Goal: Task Accomplishment & Management: Use online tool/utility

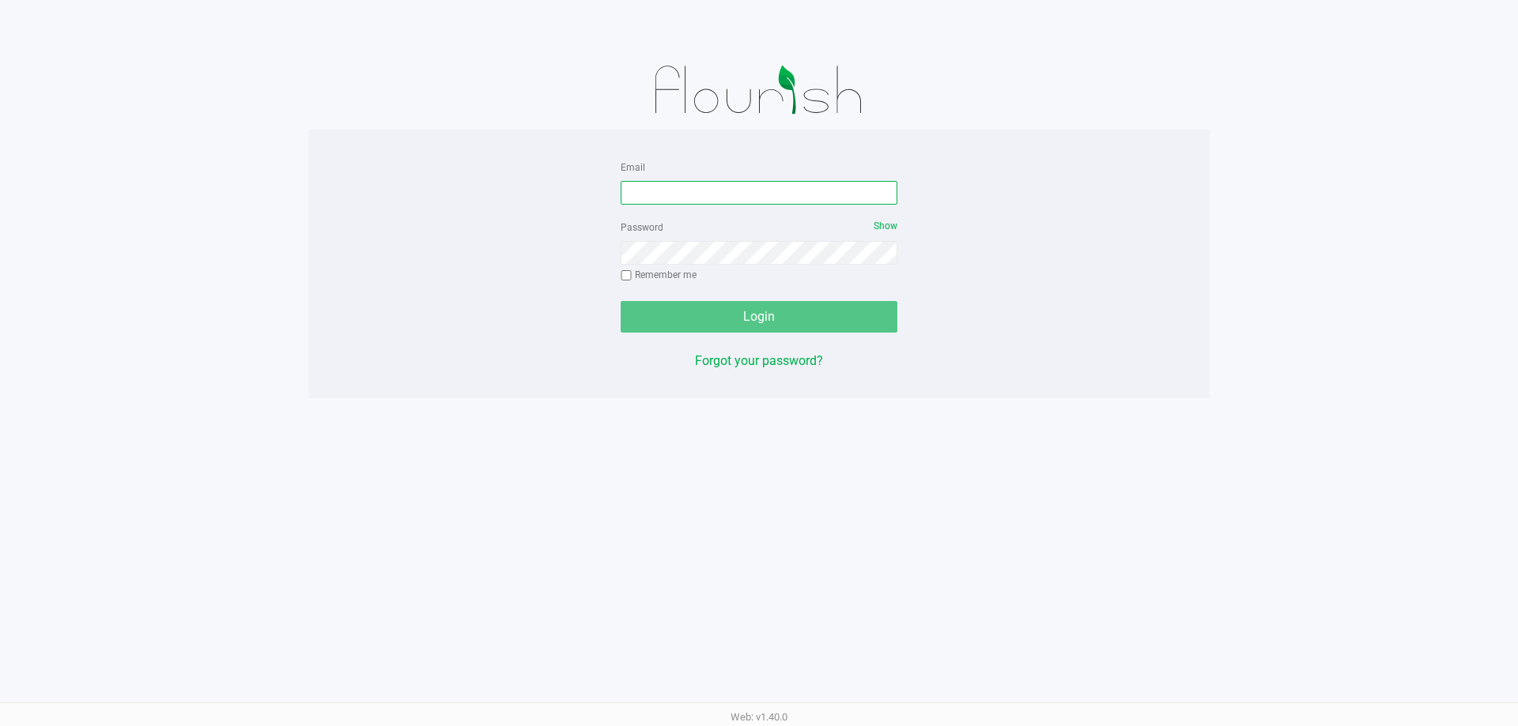
click at [687, 185] on input "Email" at bounding box center [758, 193] width 277 height 24
type input "[EMAIL_ADDRESS][DOMAIN_NAME]"
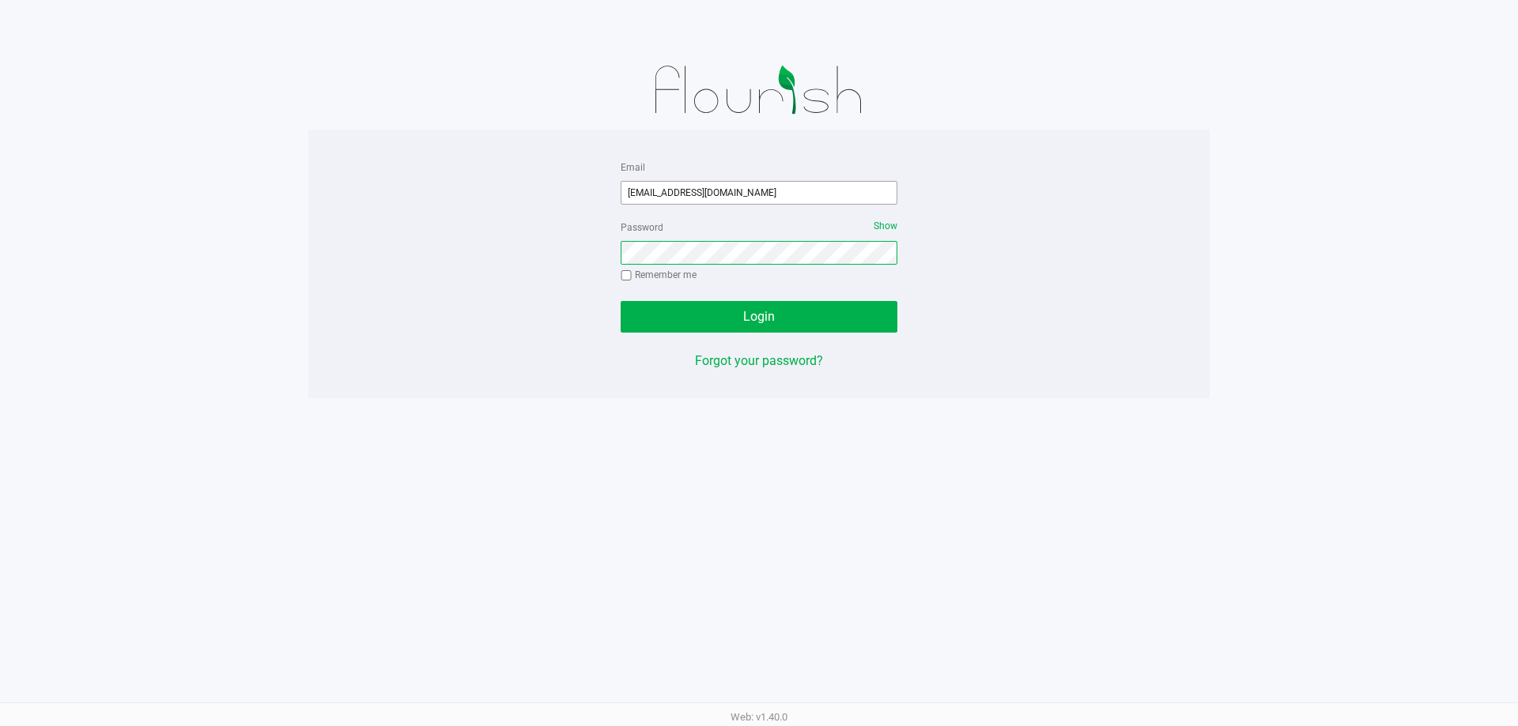
click at [620, 301] on button "Login" at bounding box center [758, 317] width 277 height 32
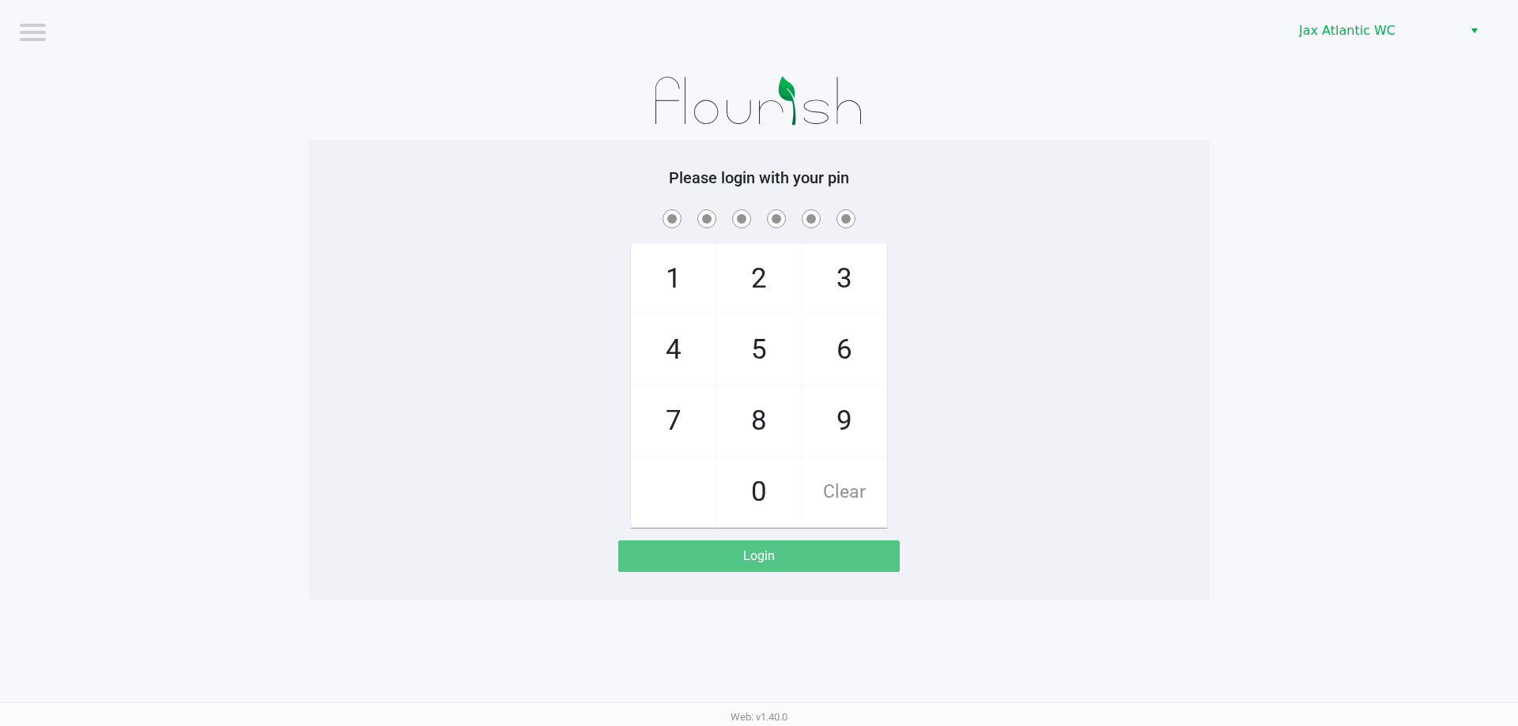
click at [686, 281] on span "1" at bounding box center [674, 279] width 84 height 70
checkbox input "true"
click at [860, 288] on span "3" at bounding box center [844, 279] width 84 height 70
checkbox input "true"
drag, startPoint x: 771, startPoint y: 458, endPoint x: 800, endPoint y: 402, distance: 63.3
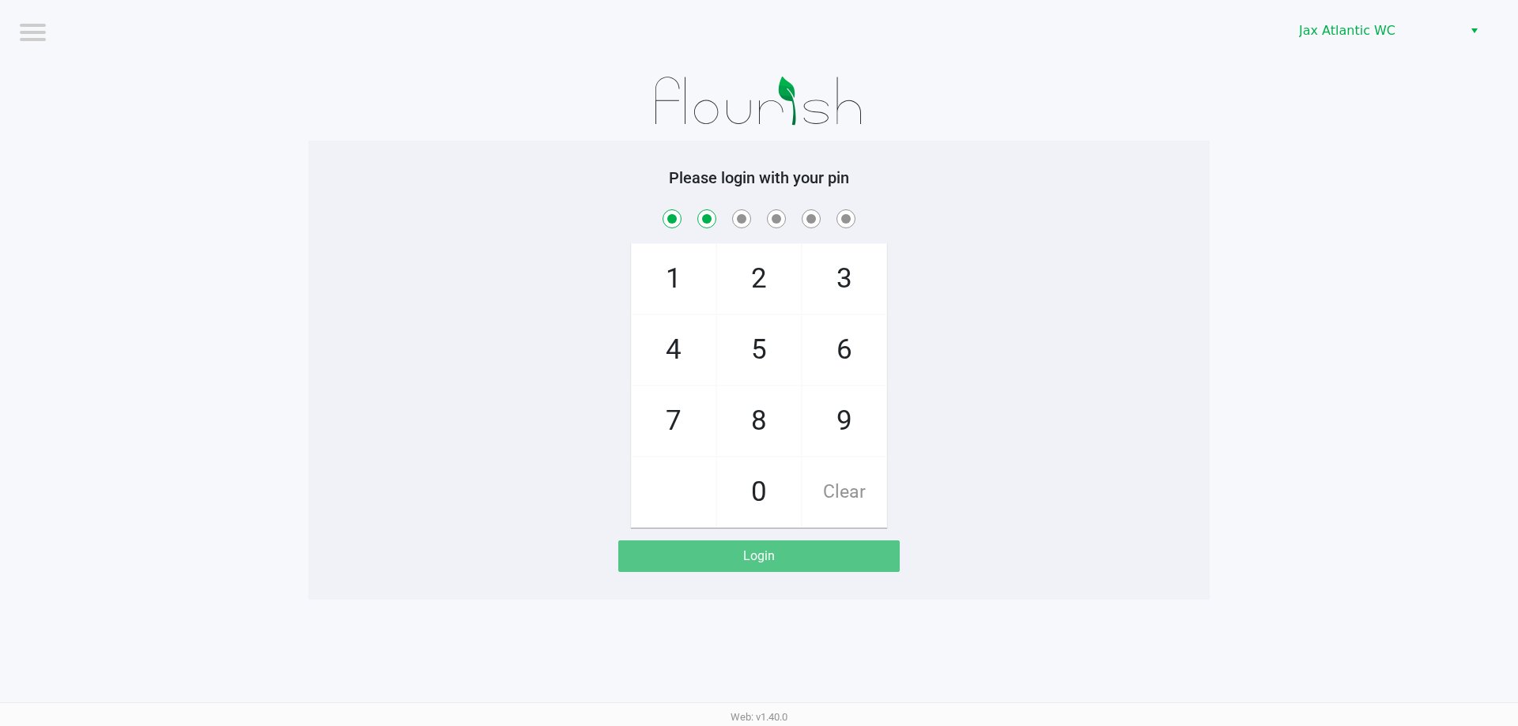
click at [771, 458] on span "0" at bounding box center [759, 493] width 84 height 70
checkbox input "true"
click at [825, 371] on span "6" at bounding box center [844, 350] width 84 height 70
checkbox input "true"
drag, startPoint x: 778, startPoint y: 422, endPoint x: 818, endPoint y: 408, distance: 42.7
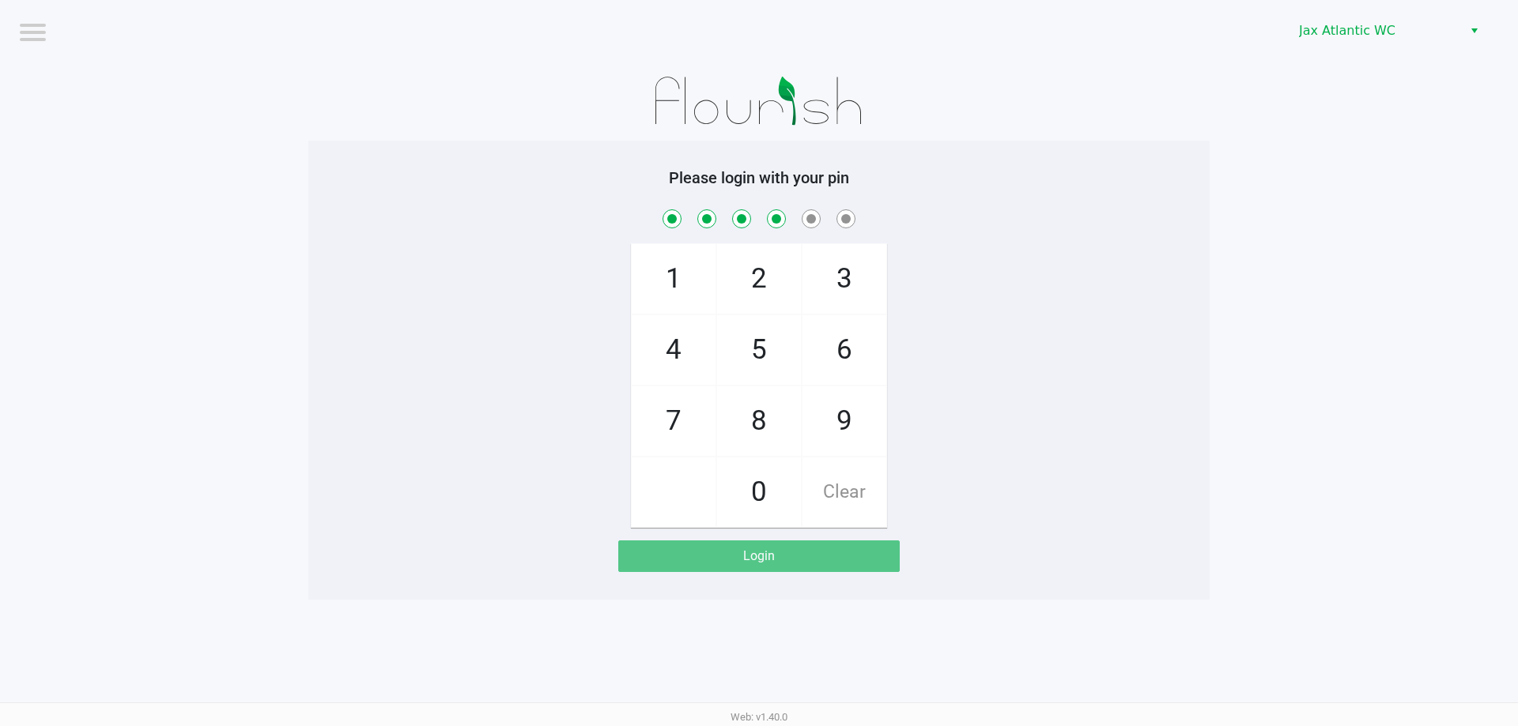
click at [785, 417] on span "8" at bounding box center [759, 421] width 84 height 70
checkbox input "true"
click at [835, 402] on span "9" at bounding box center [844, 421] width 84 height 70
checkbox input "true"
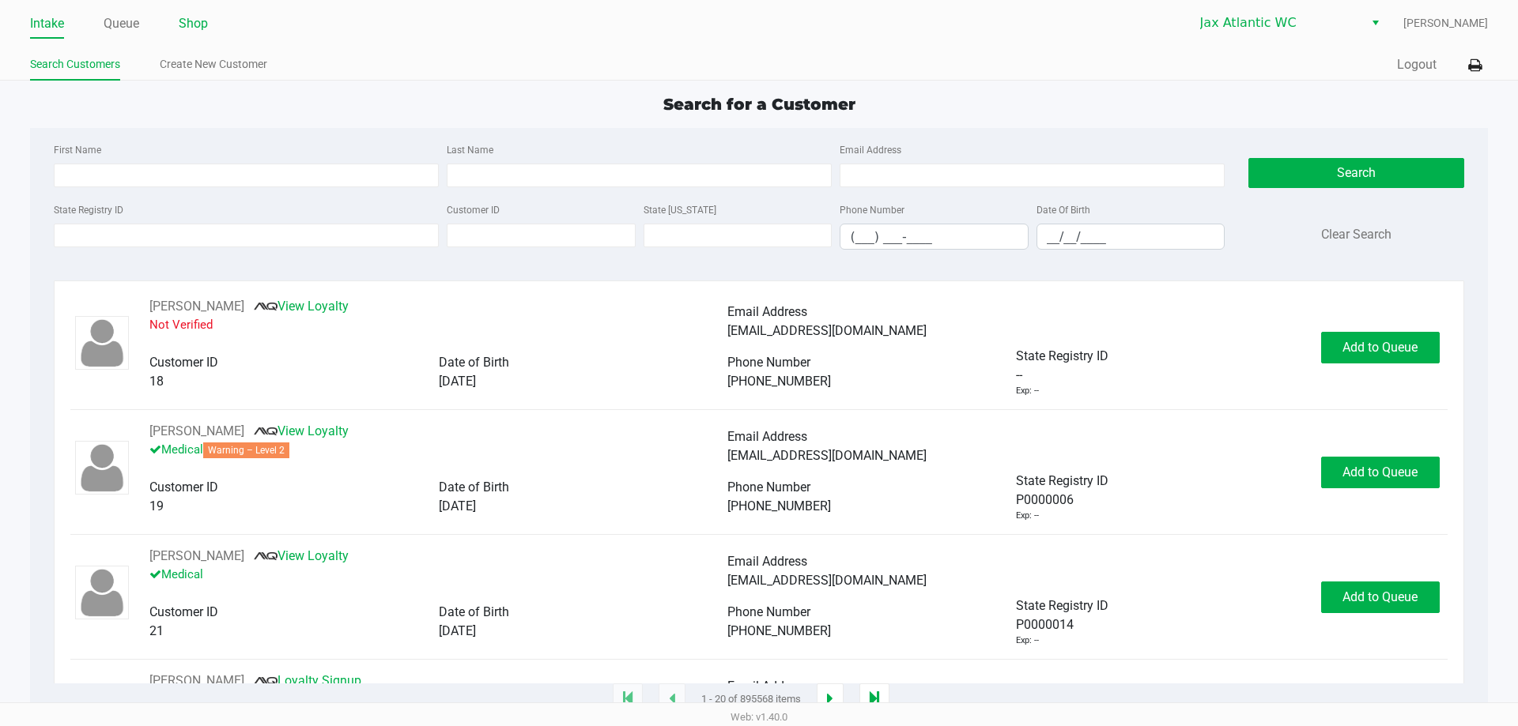
click at [187, 17] on link "Shop" at bounding box center [193, 24] width 29 height 22
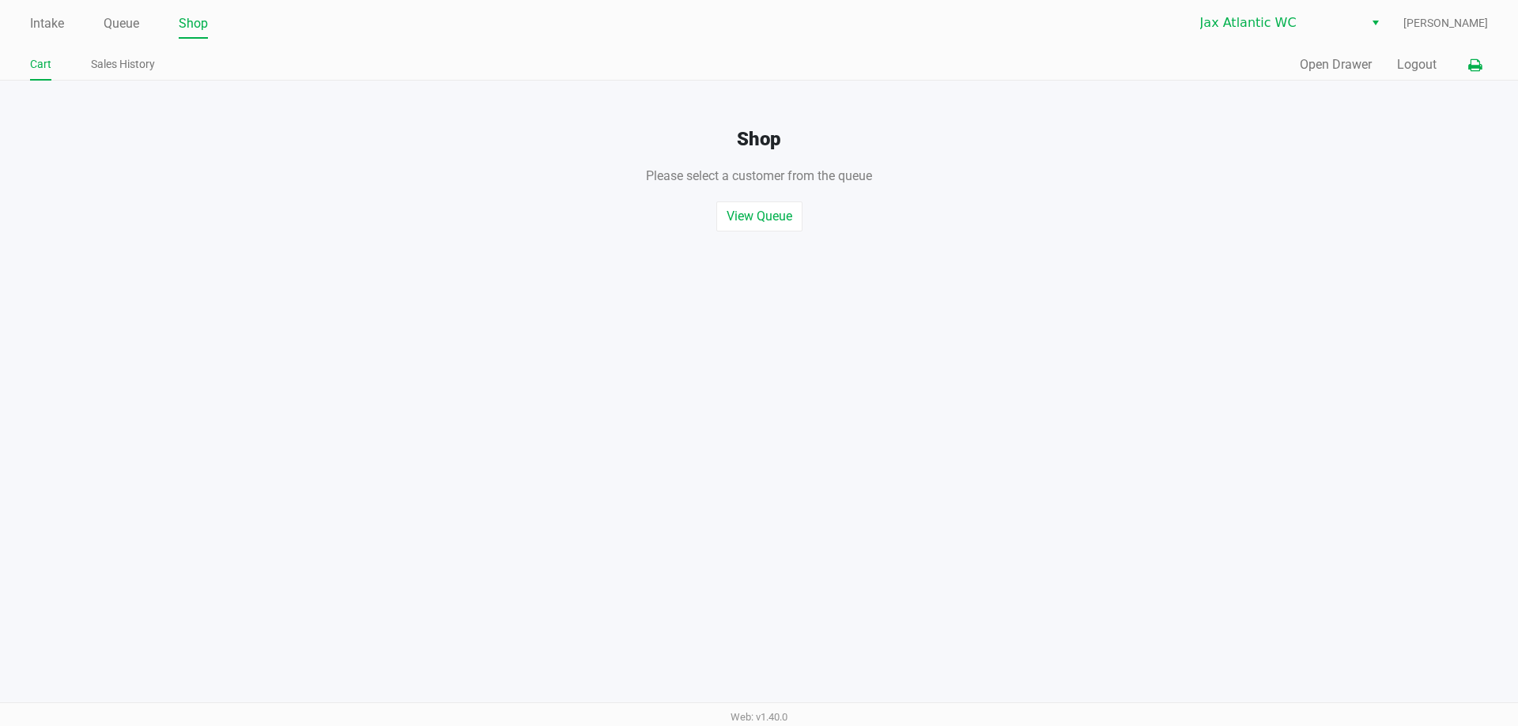
click at [1474, 69] on icon at bounding box center [1474, 65] width 13 height 11
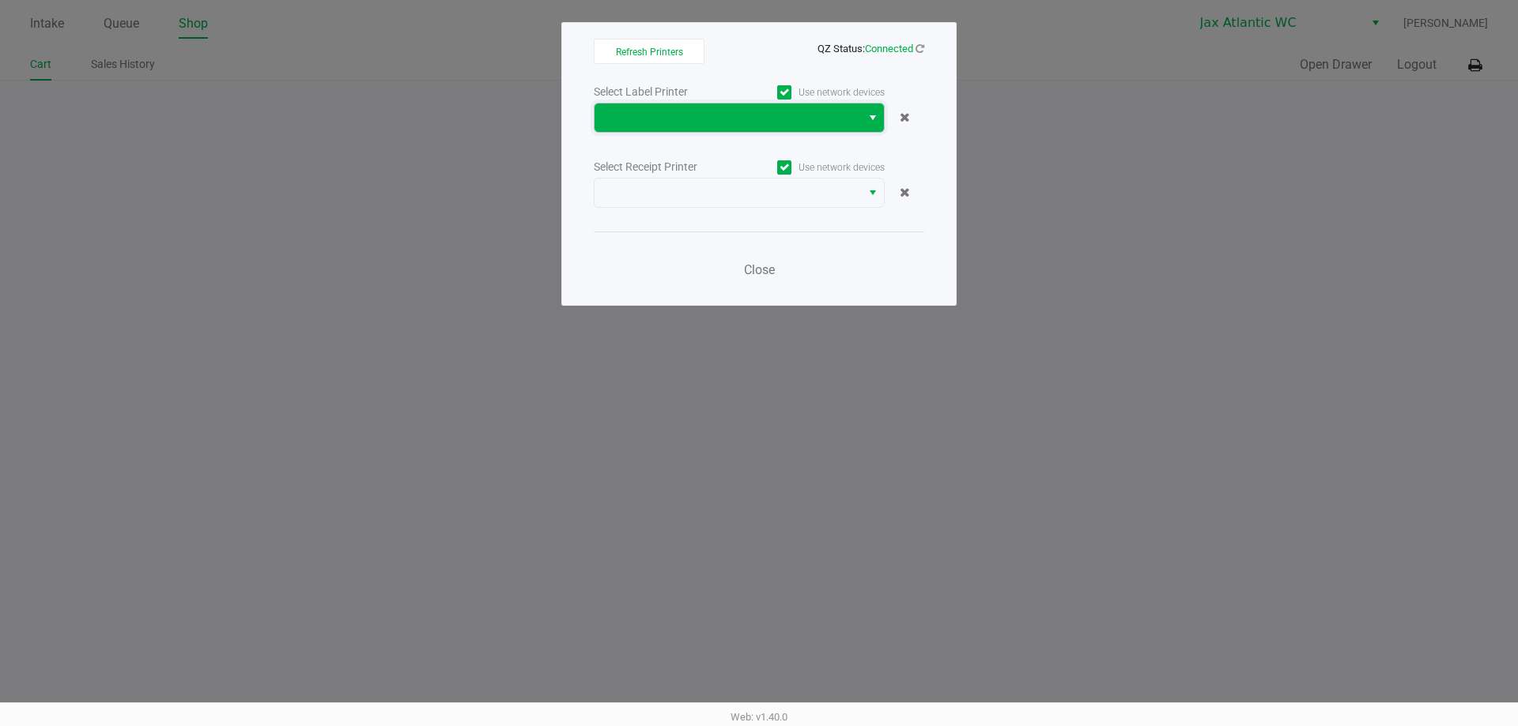
click at [793, 110] on span at bounding box center [727, 117] width 247 height 19
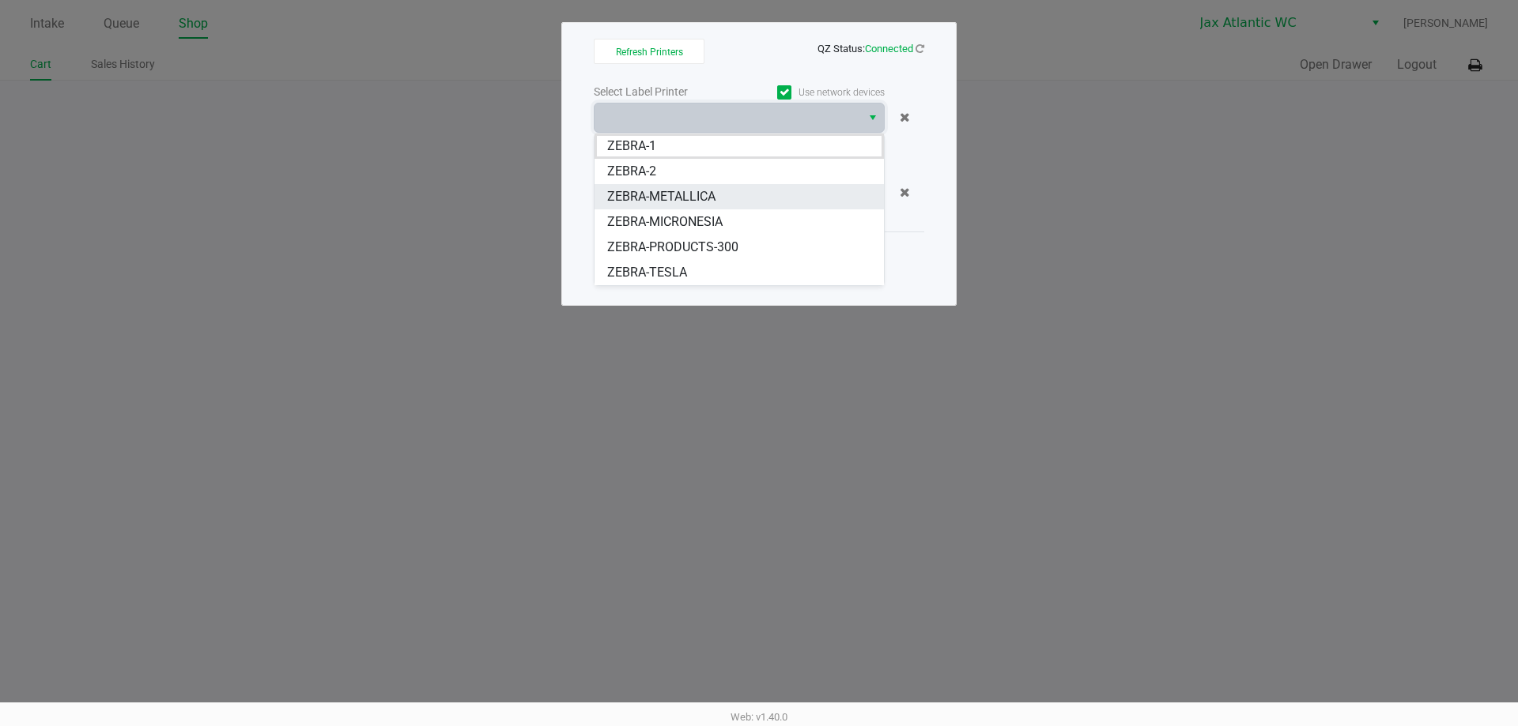
click at [695, 195] on span "ZEBRA-METALLICA" at bounding box center [661, 196] width 108 height 19
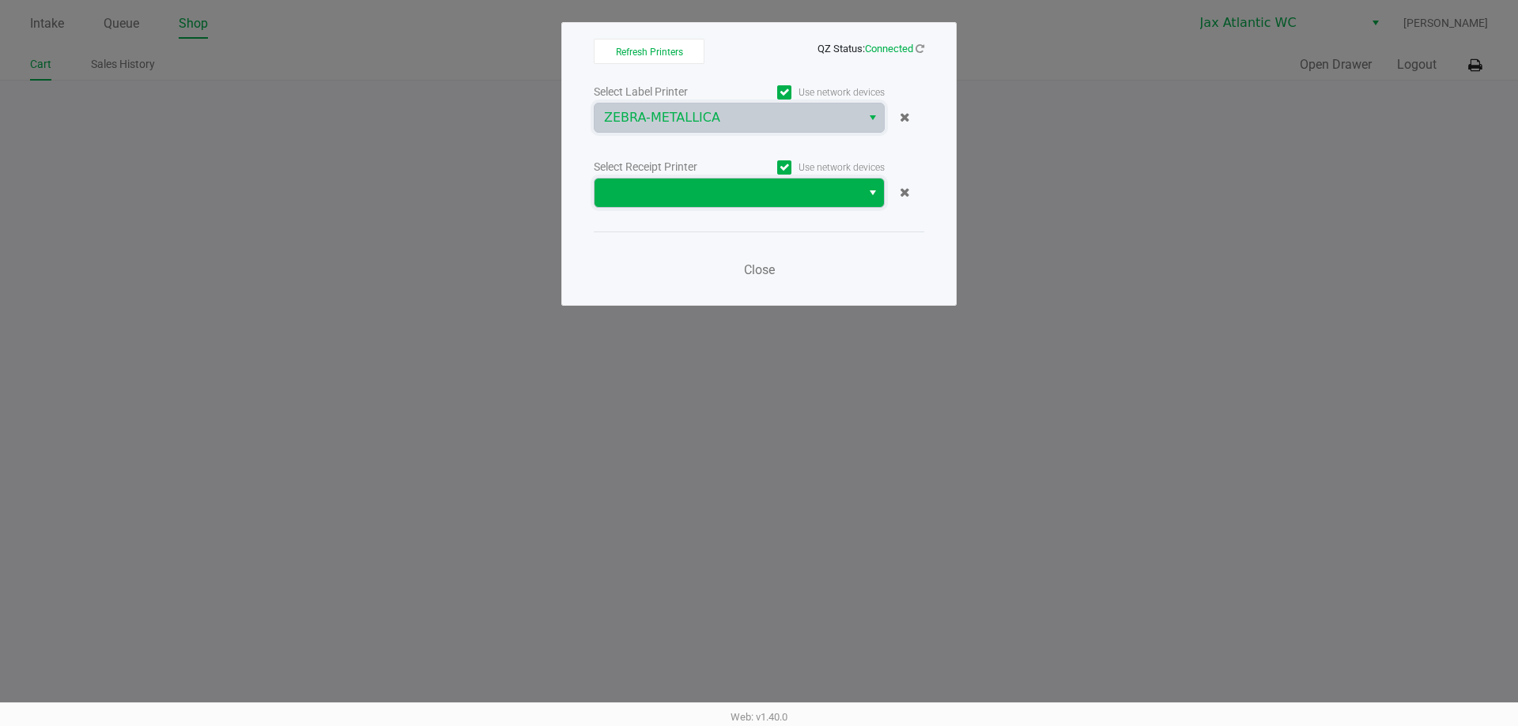
click at [693, 200] on span at bounding box center [727, 192] width 247 height 19
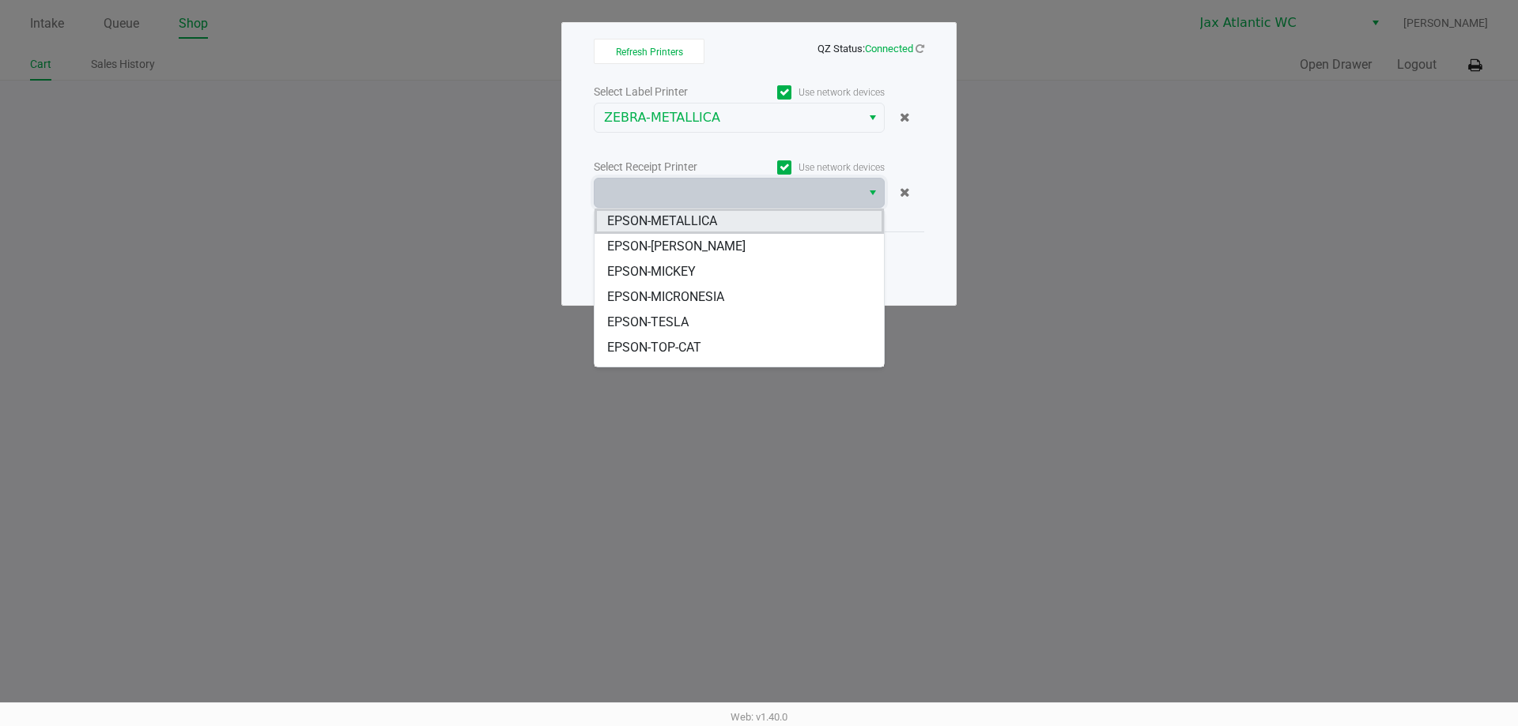
click at [691, 217] on span "EPSON-METALLICA" at bounding box center [662, 221] width 110 height 19
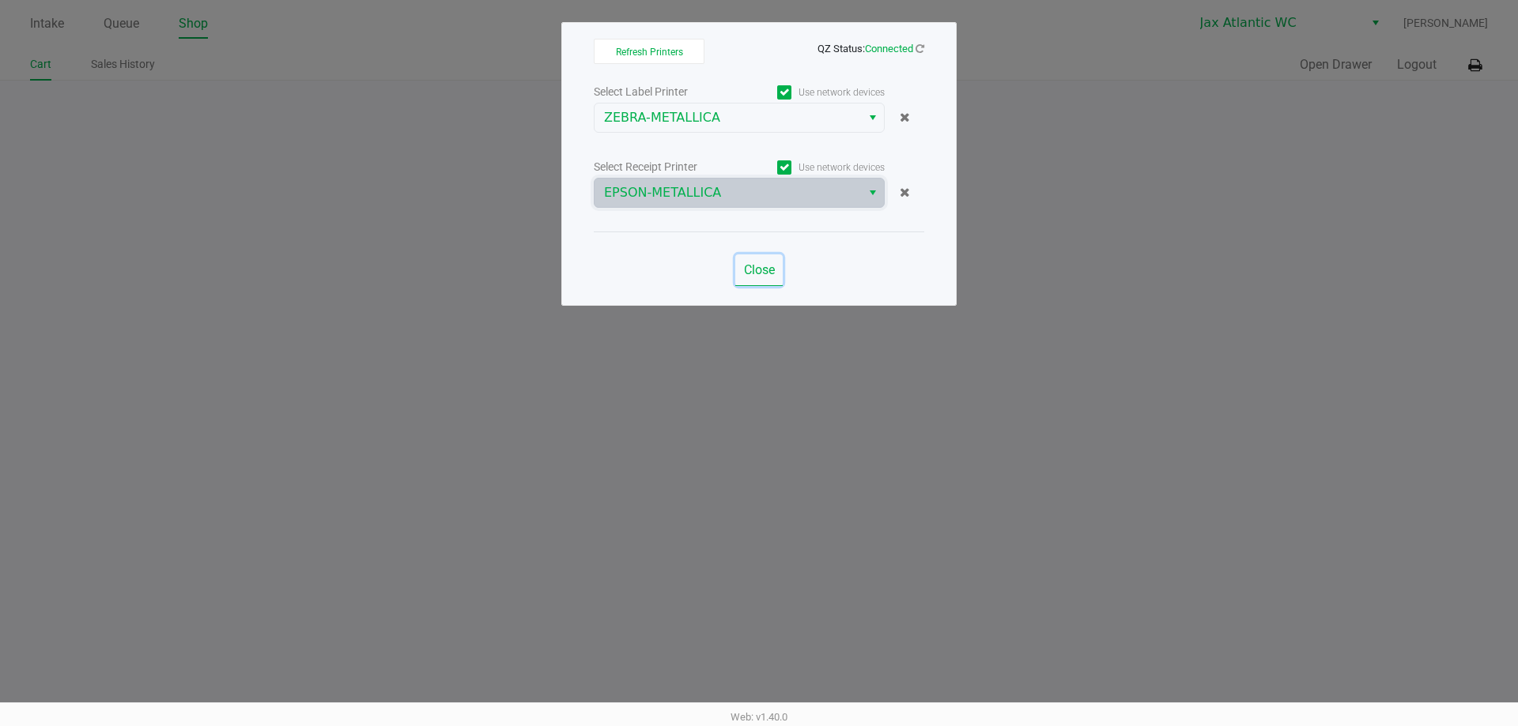
click at [766, 270] on span "Close" at bounding box center [759, 269] width 31 height 15
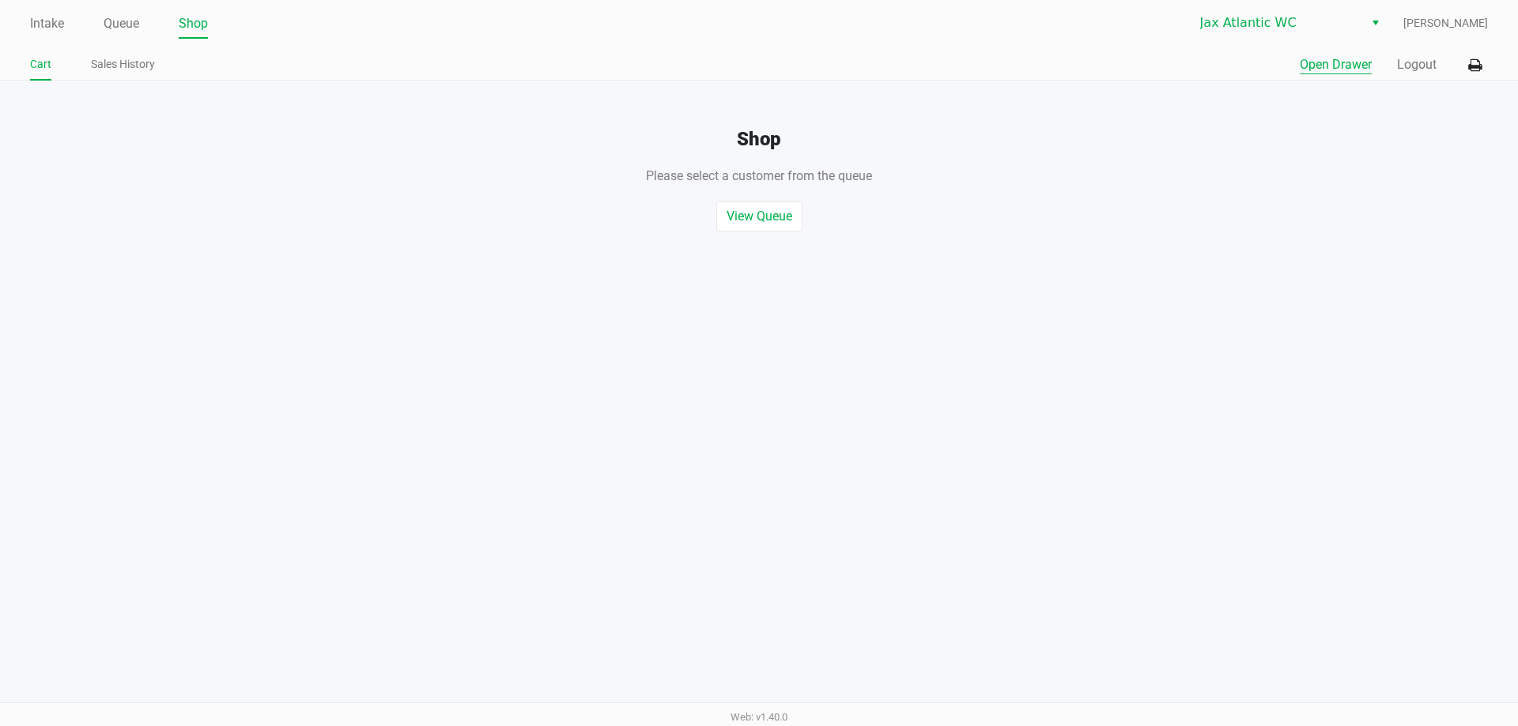
drag, startPoint x: 1280, startPoint y: 58, endPoint x: 1298, endPoint y: 61, distance: 17.5
click at [1285, 61] on div "Quick Sale Open Drawer Logout" at bounding box center [1123, 65] width 729 height 29
click at [1312, 61] on button "Open Drawer" at bounding box center [1335, 64] width 72 height 19
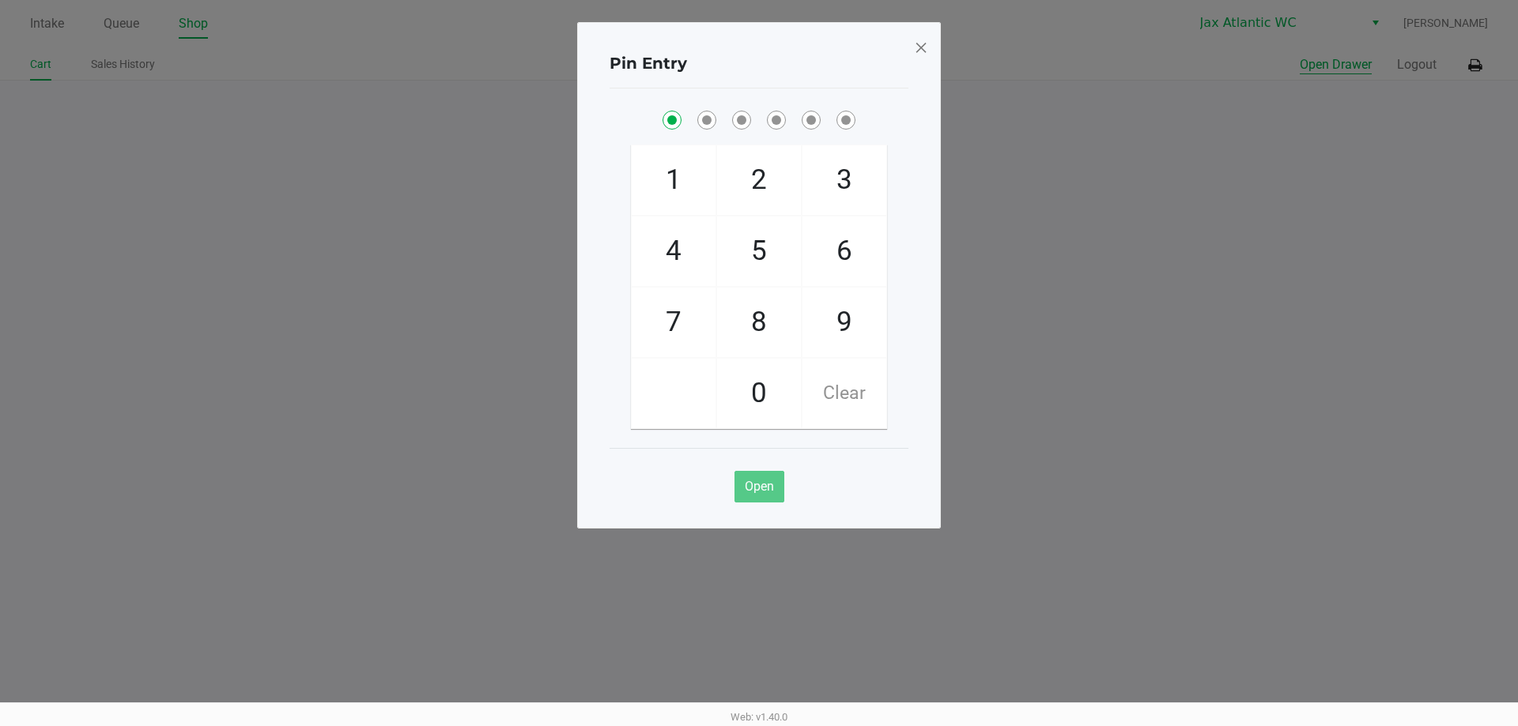
checkbox input "true"
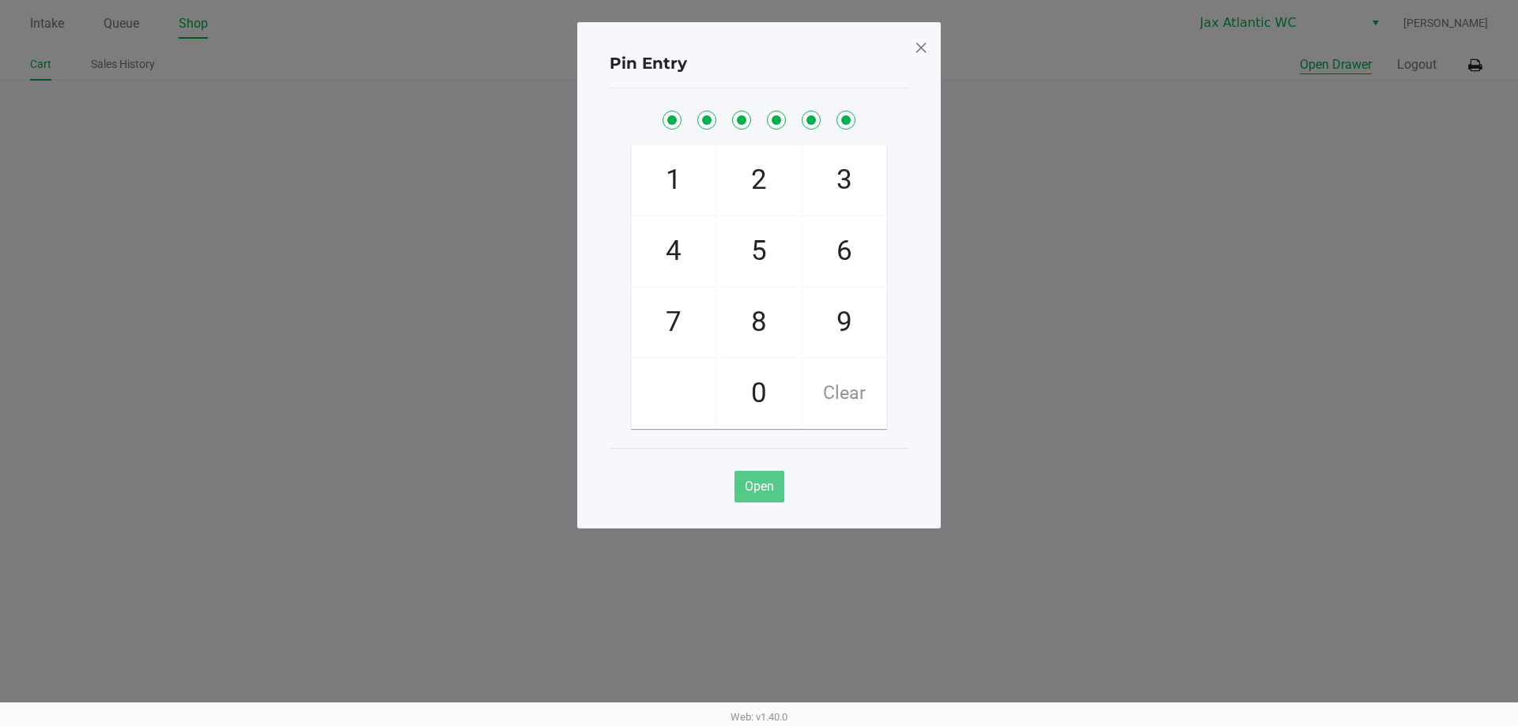
checkbox input "true"
